Goal: Obtain resource: Download file/media

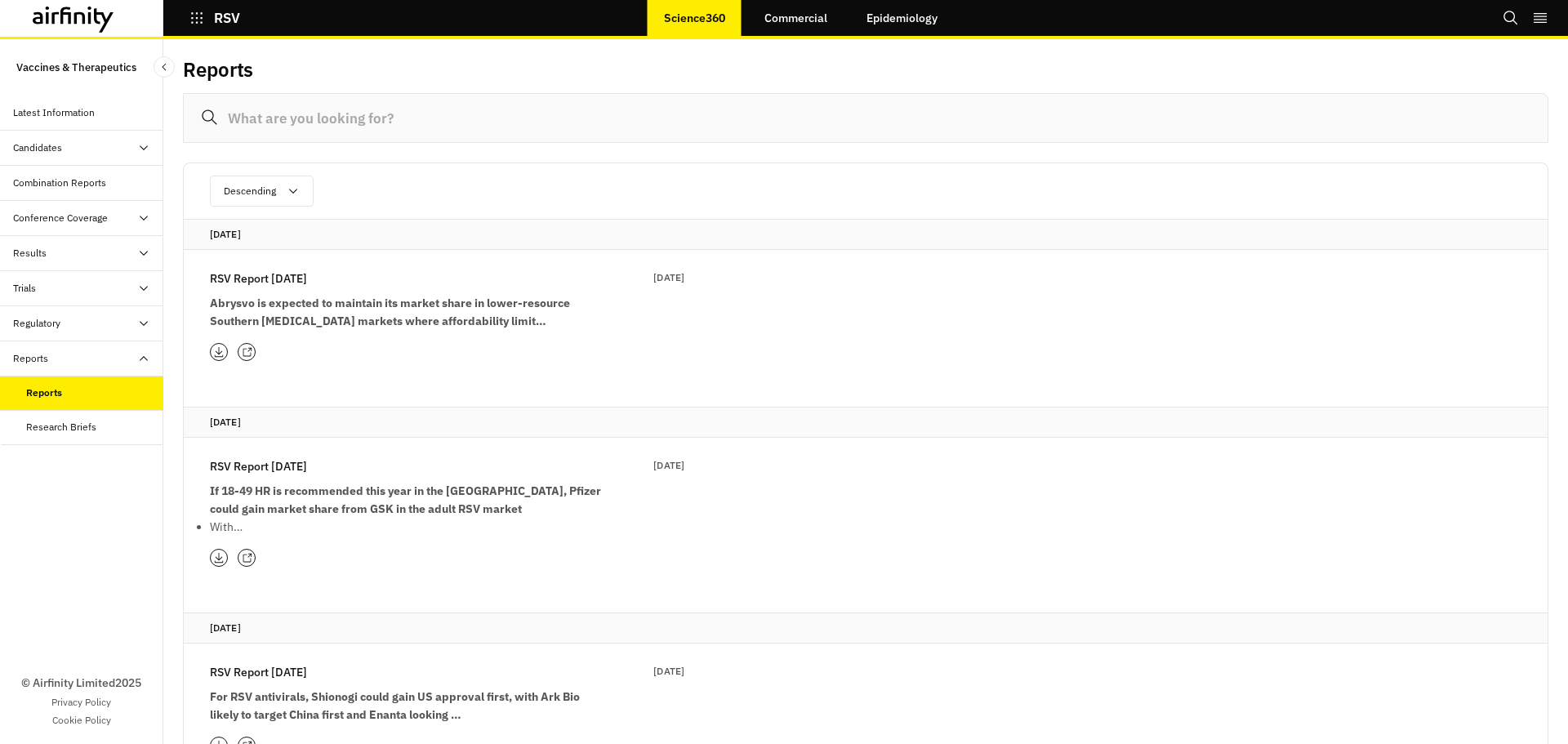
click at [292, 279] on p "RSV Report [DATE]" at bounding box center [258, 278] width 98 height 18
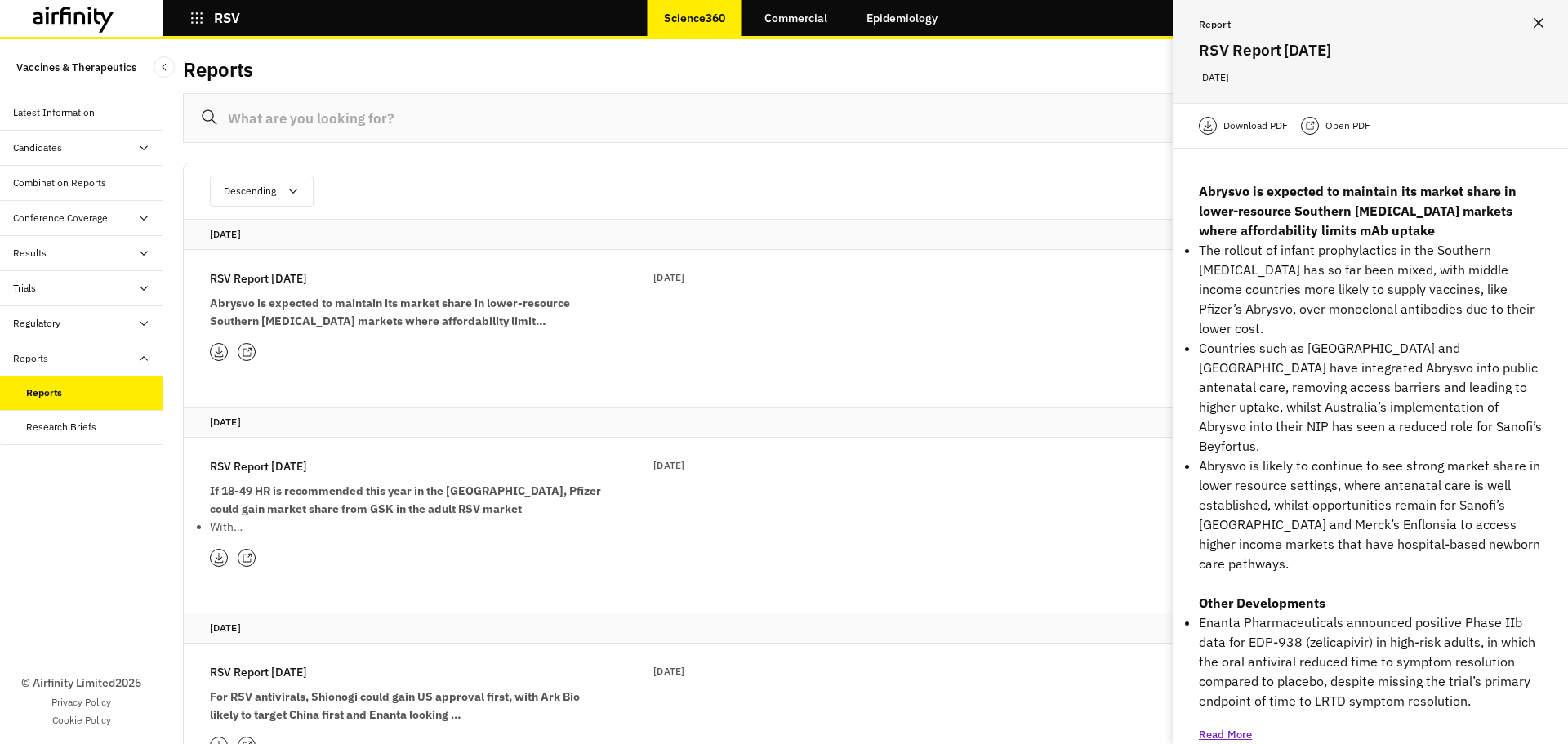
click at [1327, 127] on p "Open PDF" at bounding box center [1348, 126] width 45 height 16
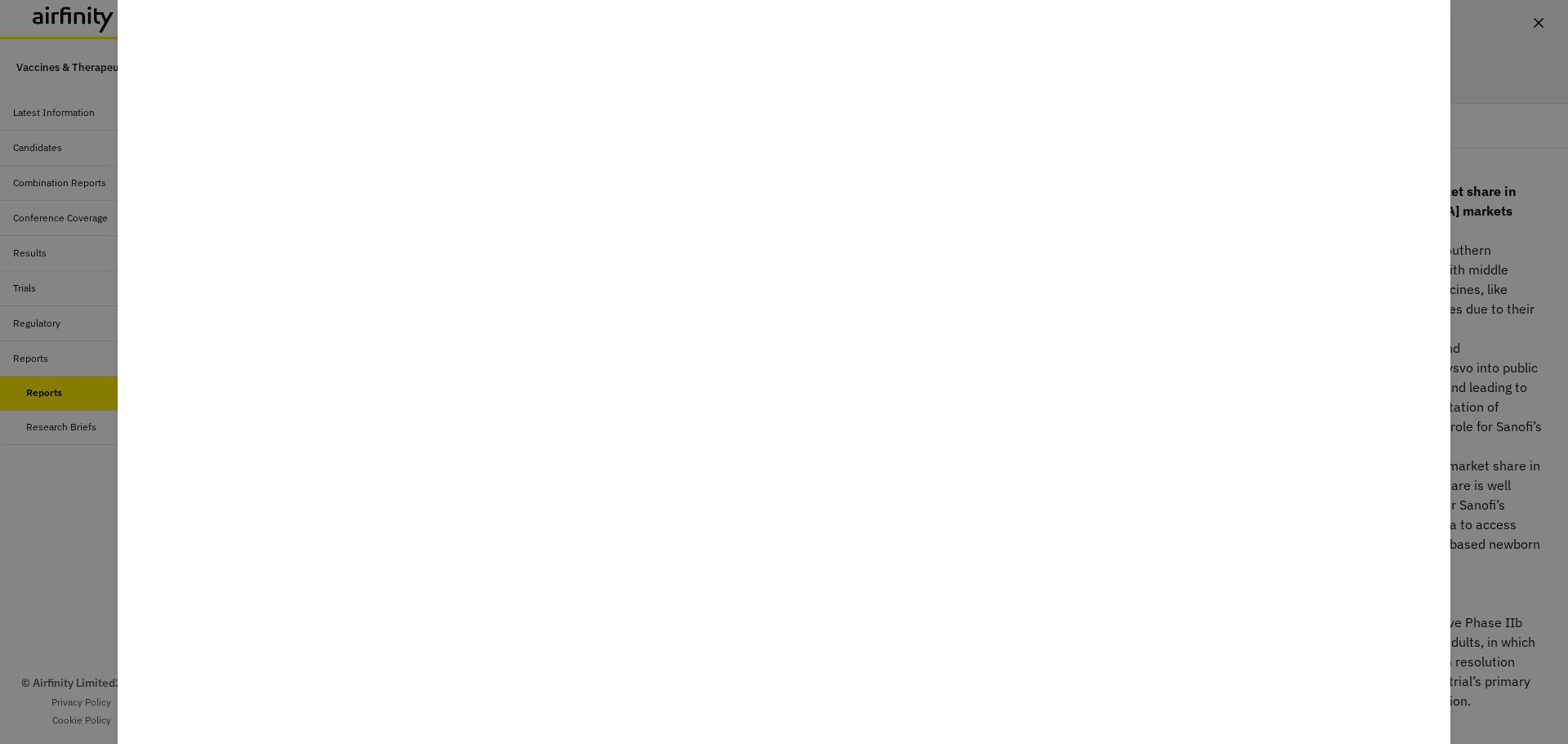
click at [1506, 284] on div at bounding box center [784, 372] width 1568 height 744
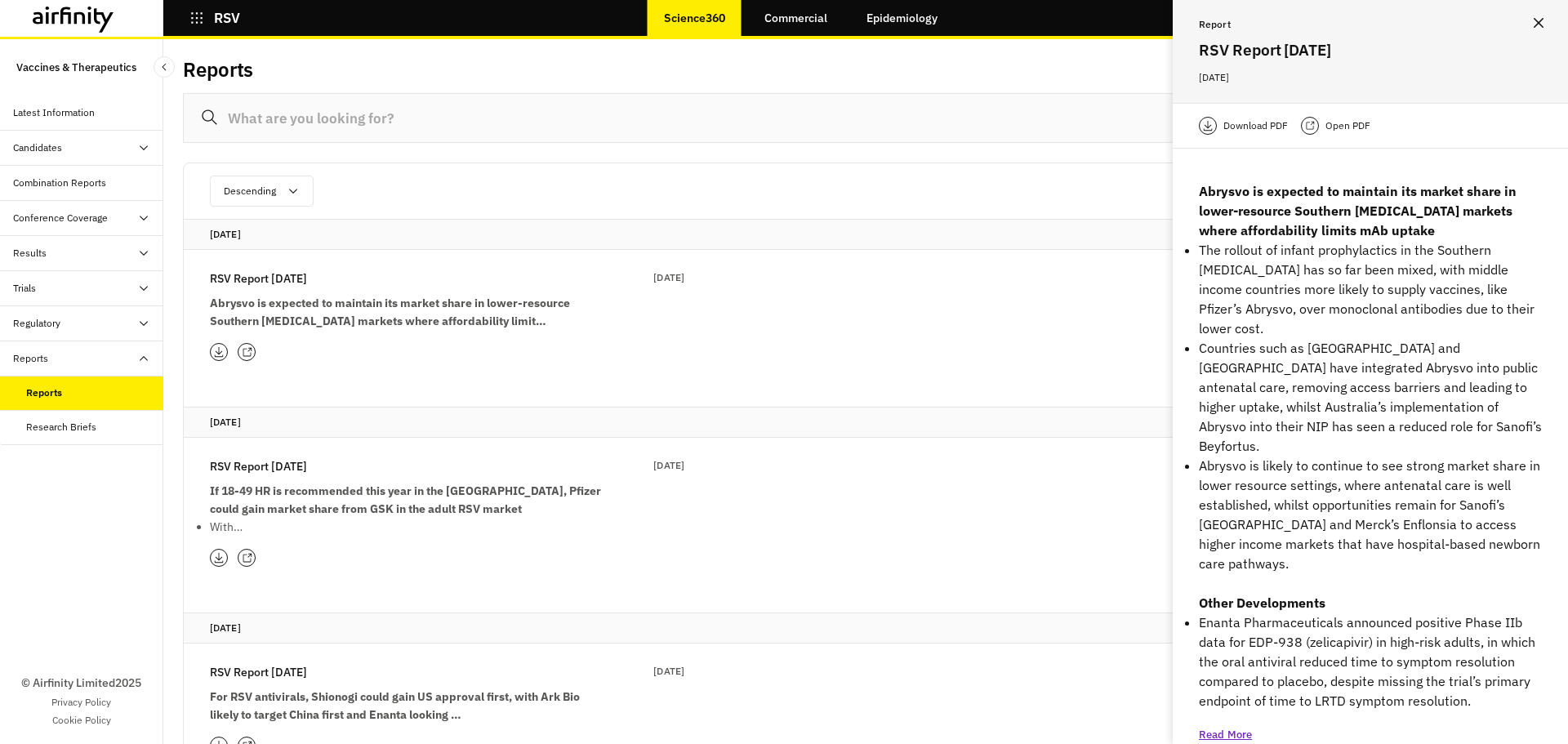
click at [1206, 127] on icon at bounding box center [1208, 125] width 11 height 13
click at [307, 463] on p "RSV Report [DATE]" at bounding box center [258, 466] width 98 height 18
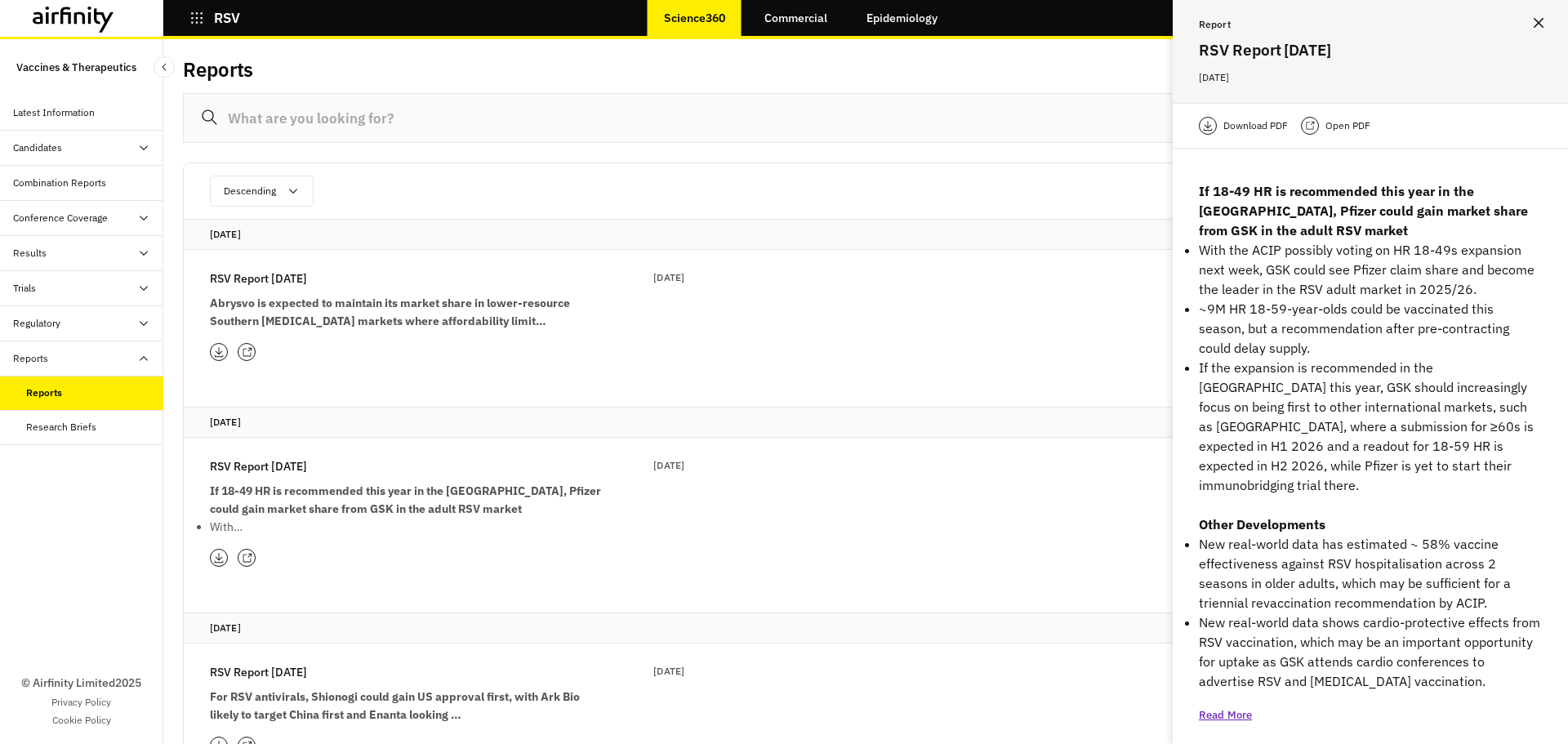
click at [1239, 129] on p "Download PDF" at bounding box center [1255, 126] width 64 height 16
